Goal: Transaction & Acquisition: Purchase product/service

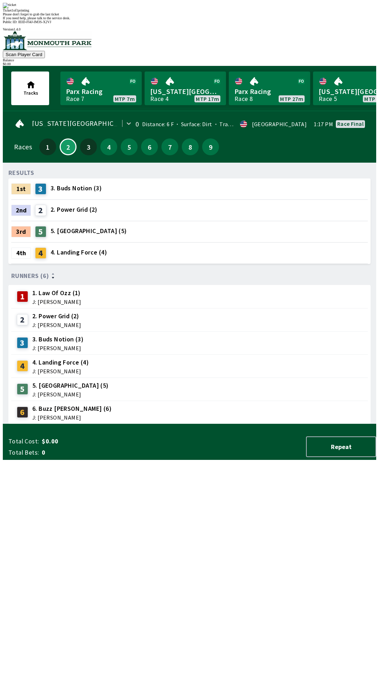
click at [168, 12] on div "Ticket 1 of 1 printing" at bounding box center [189, 10] width 373 height 4
click at [150, 12] on div "Ticket 1 of 1 printing" at bounding box center [189, 10] width 373 height 4
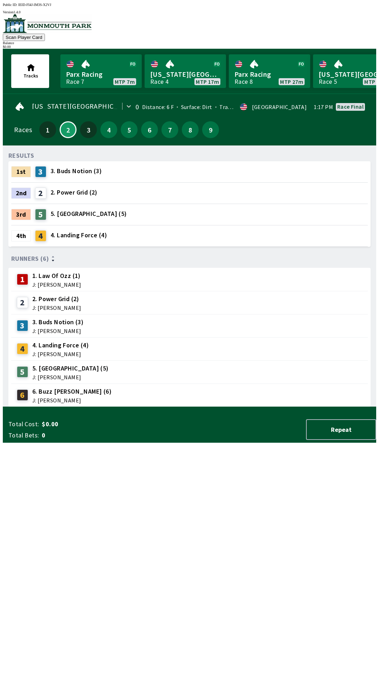
click at [197, 407] on div "RESULTS 1st 3 3. Buds Notion (3) 2nd 2 2. Power Grid (2) 3rd 5 5. Spotforsale (…" at bounding box center [192, 279] width 368 height 256
click at [84, 76] on link "Parx Racing Race 7 MTP 7m" at bounding box center [100, 71] width 81 height 34
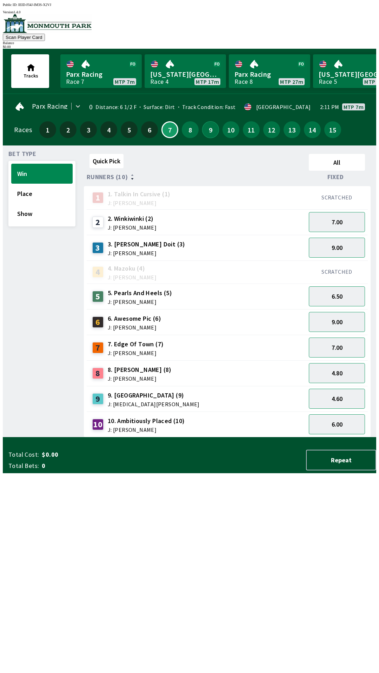
click at [204, 132] on button "9" at bounding box center [210, 129] width 17 height 17
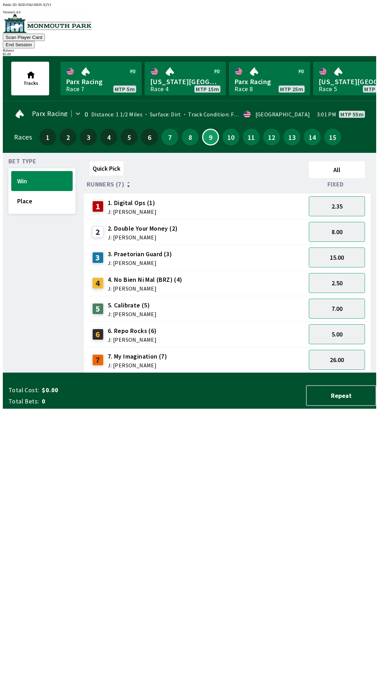
click at [196, 373] on div "Quick Pick All Runners (7) Fixed 1 1. Digital Ops (1) J: [PERSON_NAME] 2.35 2 2…" at bounding box center [230, 266] width 292 height 215
click at [337, 347] on div "26.00" at bounding box center [337, 360] width 62 height 26
click at [339, 329] on button "5.00" at bounding box center [337, 334] width 56 height 20
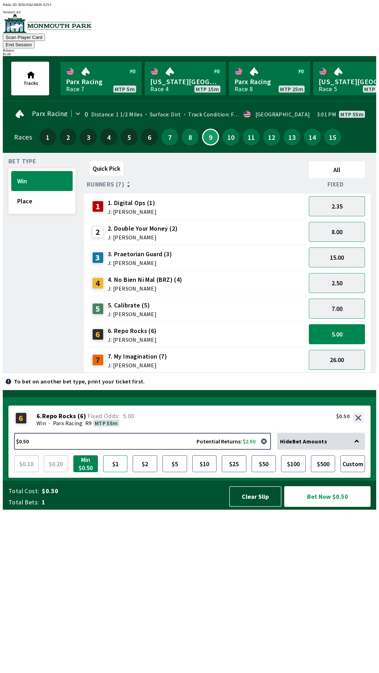
click at [121, 472] on button "$1" at bounding box center [115, 464] width 25 height 17
click at [328, 507] on button "Bet Now $1.00" at bounding box center [327, 496] width 86 height 21
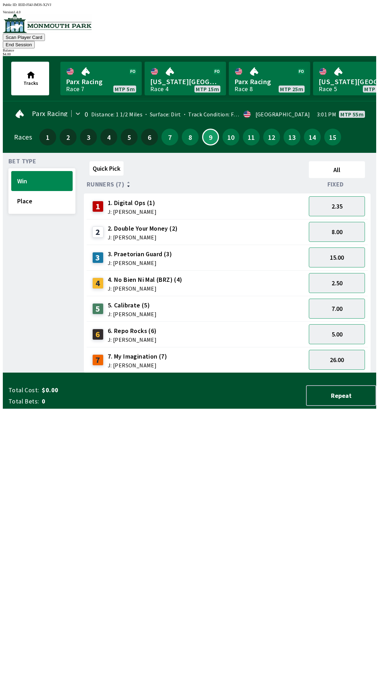
click at [187, 373] on div "Quick Pick All Runners (7) Fixed 1 1. Digital Ops (1) J: [PERSON_NAME] 2.35 2 2…" at bounding box center [230, 266] width 292 height 215
click at [336, 276] on button "2.50" at bounding box center [337, 283] width 56 height 20
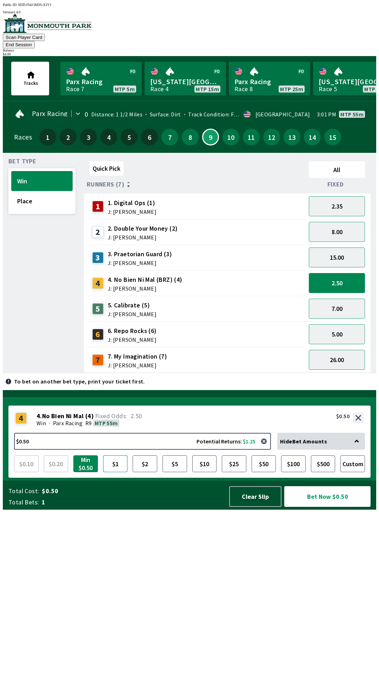
click at [117, 472] on button "$1" at bounding box center [115, 464] width 25 height 17
click at [247, 507] on button "Clear Slip" at bounding box center [255, 496] width 52 height 21
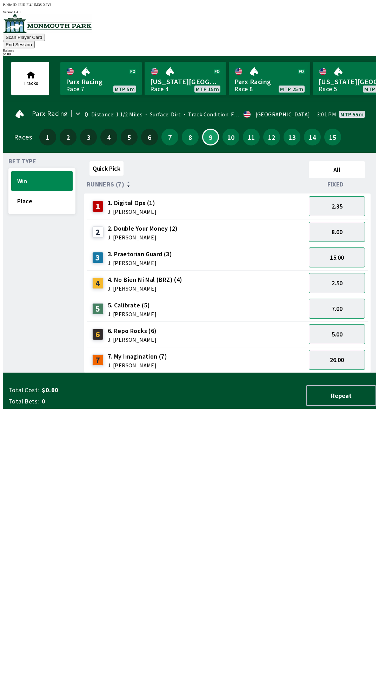
click at [35, 41] on button "End Session" at bounding box center [19, 44] width 32 height 7
